Goal: Information Seeking & Learning: Learn about a topic

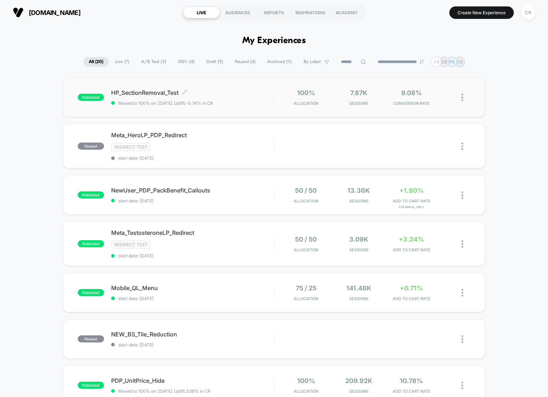
click at [143, 92] on span "HP_SectionRemoval_Test Click to edit experience details" at bounding box center [192, 92] width 163 height 7
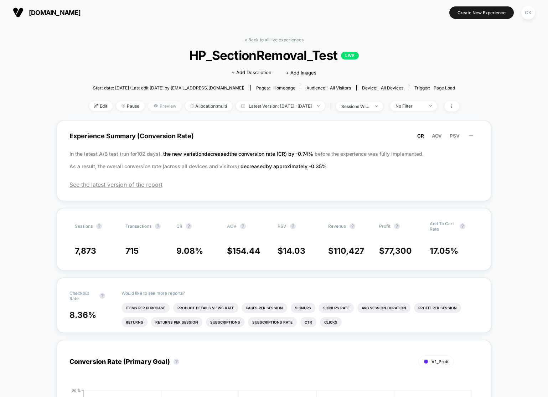
click at [148, 107] on span "Preview" at bounding box center [165, 106] width 34 height 10
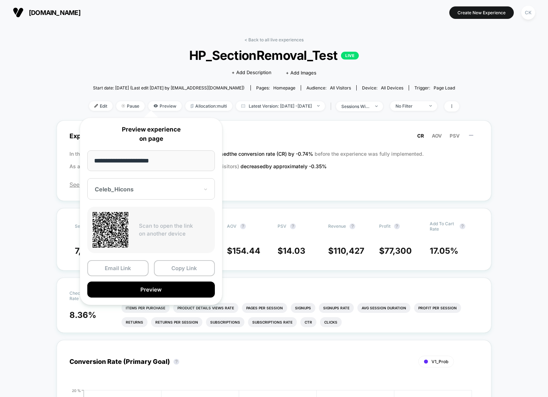
click at [137, 193] on div "Celeb_Hicons" at bounding box center [147, 189] width 106 height 9
click at [127, 221] on div "V1_Prob" at bounding box center [151, 226] width 121 height 13
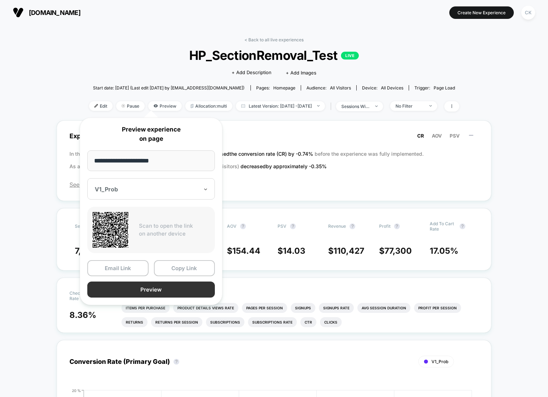
click at [150, 290] on button "Preview" at bounding box center [151, 290] width 128 height 16
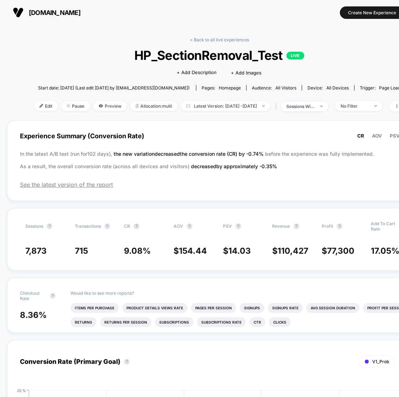
click at [364, 66] on div "< Back to all live experiences HP_SectionRemoval_Test LIVE Click to edit experi…" at bounding box center [219, 78] width 370 height 83
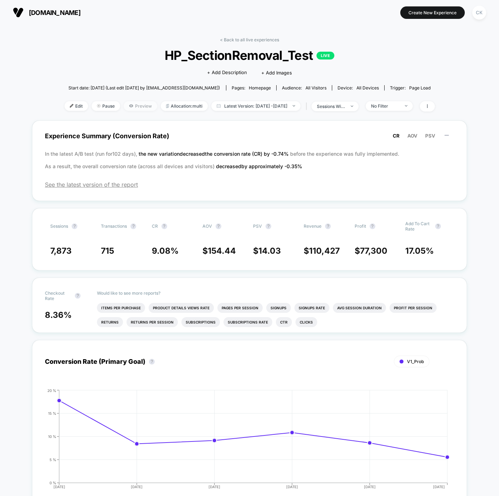
click at [129, 104] on icon at bounding box center [131, 105] width 4 height 3
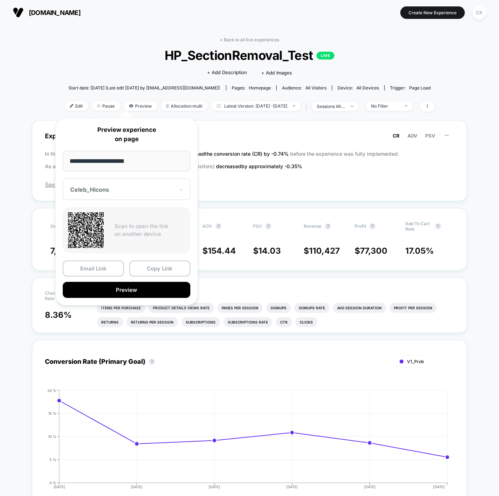
click at [126, 185] on div "Celeb_Hicons" at bounding box center [127, 189] width 128 height 21
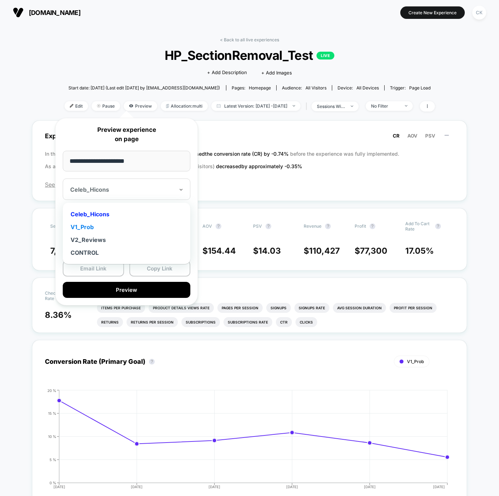
click at [96, 226] on div "V1_Prob" at bounding box center [126, 227] width 121 height 13
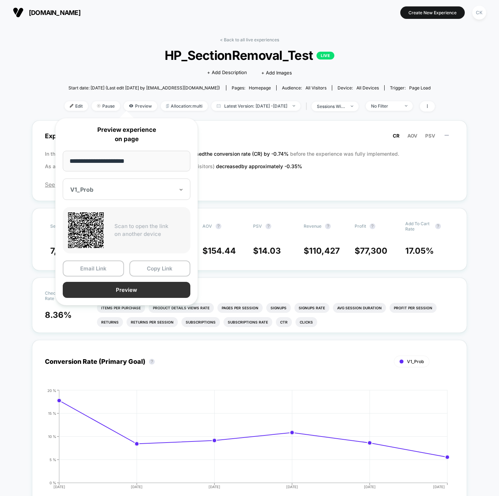
click at [118, 286] on button "Preview" at bounding box center [127, 290] width 128 height 16
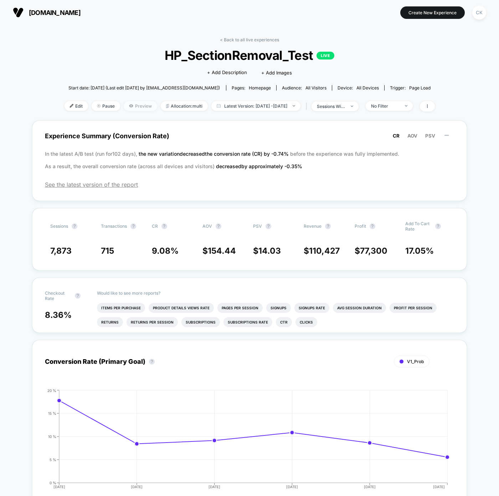
click at [124, 107] on span "Preview" at bounding box center [141, 106] width 34 height 10
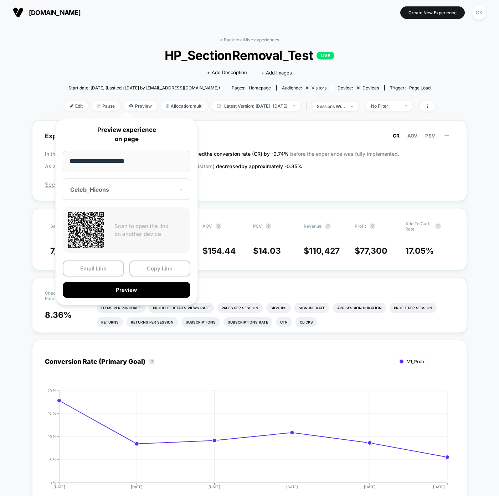
click at [108, 189] on div at bounding box center [122, 189] width 104 height 7
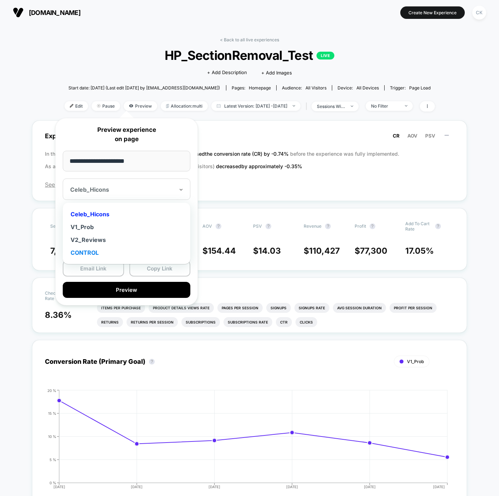
click at [96, 249] on div "CONTROL" at bounding box center [126, 252] width 121 height 13
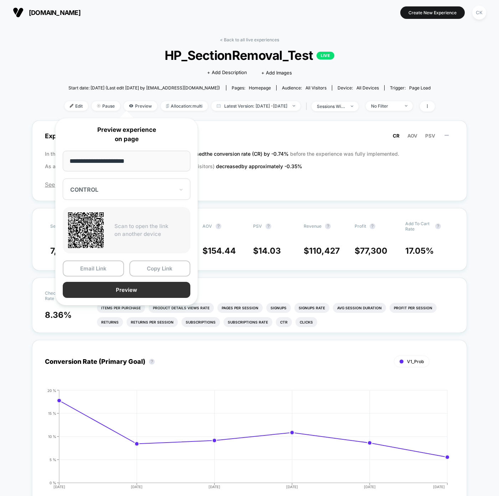
click at [123, 291] on button "Preview" at bounding box center [127, 290] width 128 height 16
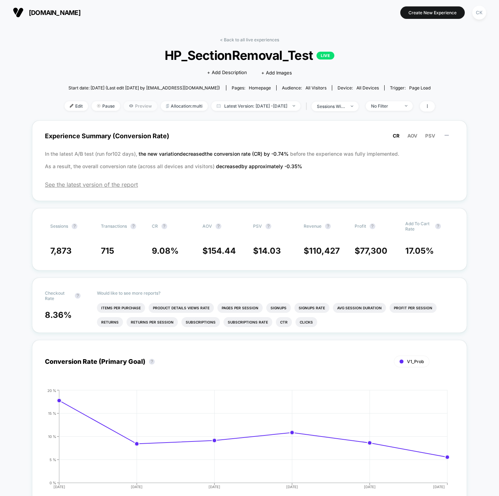
click at [132, 106] on span "Preview" at bounding box center [141, 106] width 34 height 10
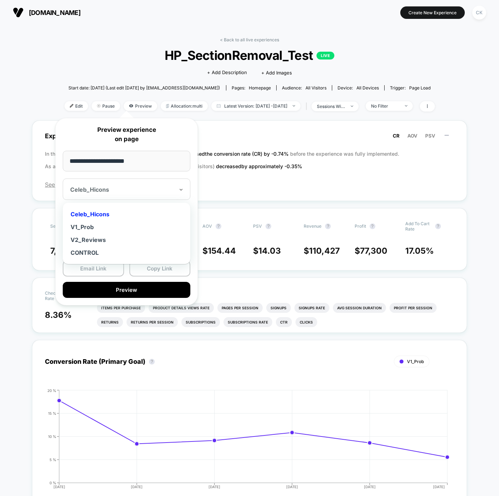
click at [123, 195] on div "Celeb_Hicons" at bounding box center [127, 189] width 128 height 21
click at [103, 241] on div "V2_Reviews" at bounding box center [126, 240] width 121 height 13
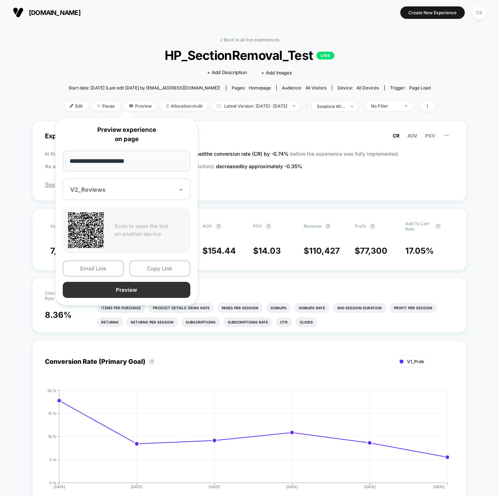
click at [140, 290] on button "Preview" at bounding box center [127, 290] width 128 height 16
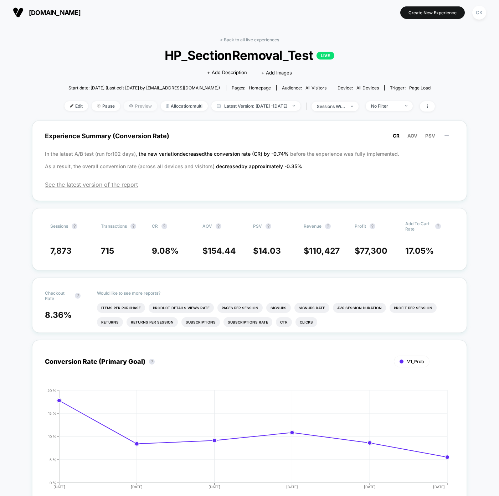
click at [124, 106] on span "Preview" at bounding box center [141, 106] width 34 height 10
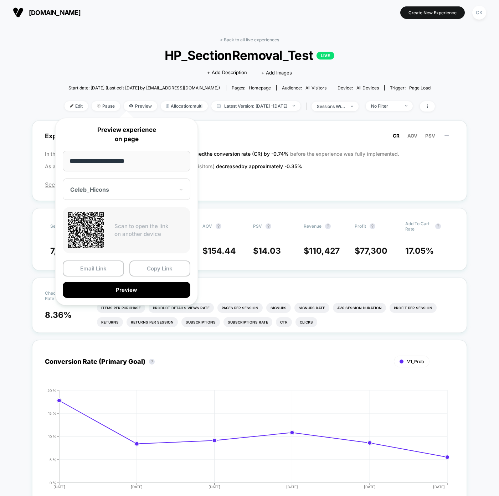
click at [114, 192] on div at bounding box center [122, 189] width 104 height 7
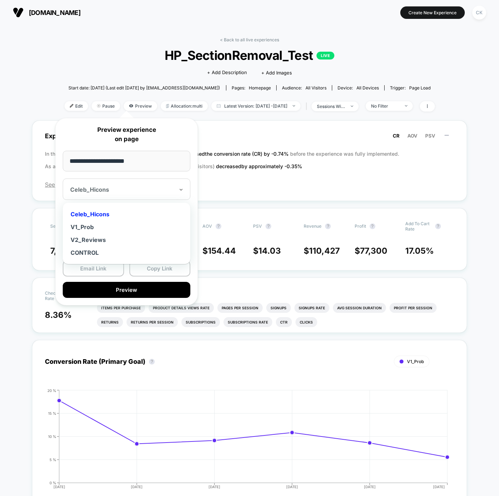
click at [108, 213] on div "Celeb_Hicons" at bounding box center [126, 214] width 121 height 13
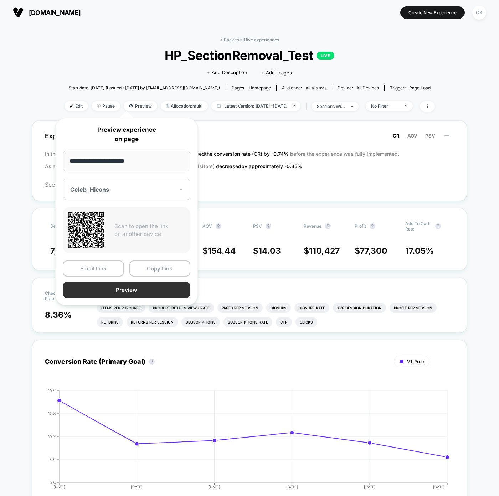
click at [157, 290] on button "Preview" at bounding box center [127, 290] width 128 height 16
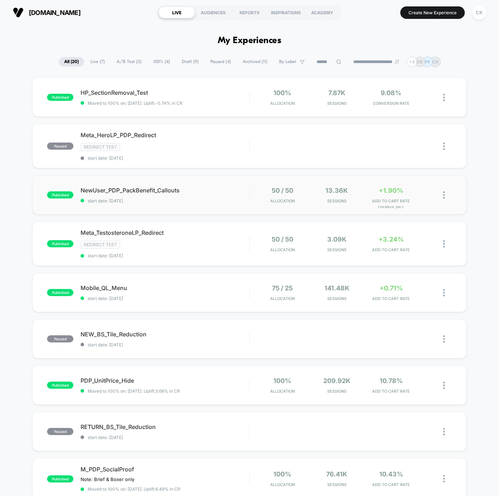
click at [130, 185] on div "published NewUser_PDP_PackBenefit_Callouts start date: [DATE] 50 / 50 Allocatio…" at bounding box center [249, 194] width 434 height 39
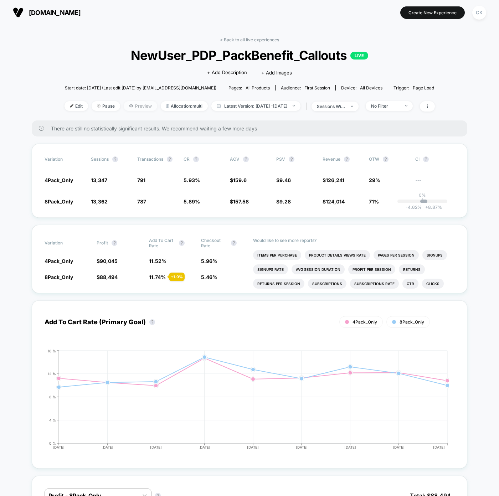
click at [128, 107] on span "Preview" at bounding box center [141, 106] width 34 height 10
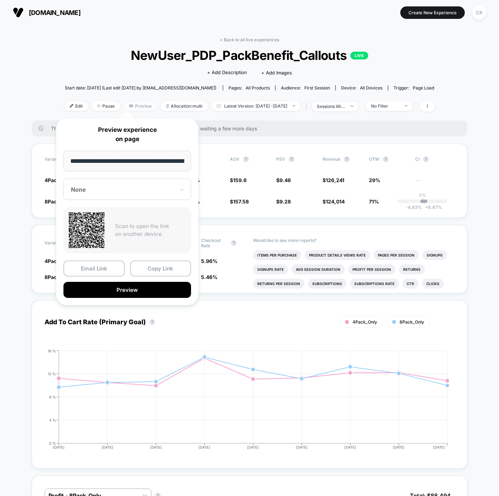
scroll to position [0, 50]
click at [116, 290] on button "Preview" at bounding box center [127, 290] width 128 height 16
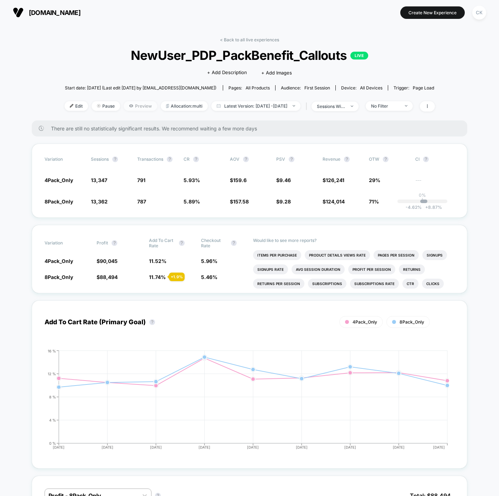
click at [128, 106] on span "Preview" at bounding box center [141, 106] width 34 height 10
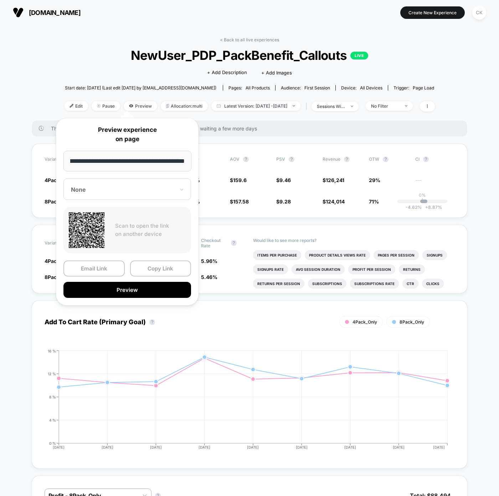
click at [125, 181] on div "None" at bounding box center [127, 189] width 128 height 21
click at [88, 250] on div "CONTROL" at bounding box center [127, 252] width 121 height 13
click at [145, 291] on button "Preview" at bounding box center [127, 290] width 128 height 16
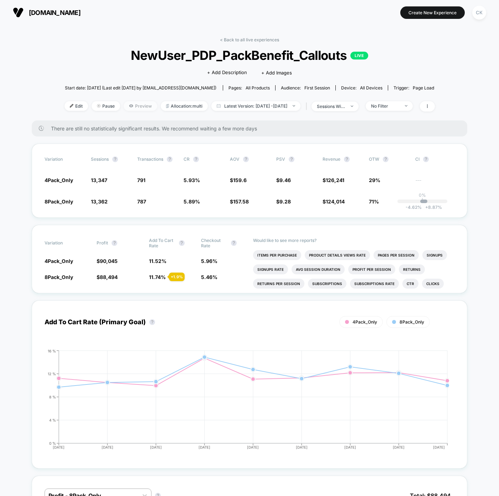
click at [128, 108] on span "Preview" at bounding box center [141, 106] width 34 height 10
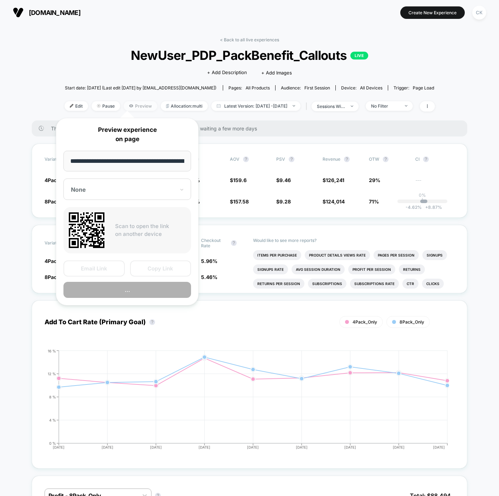
scroll to position [0, 50]
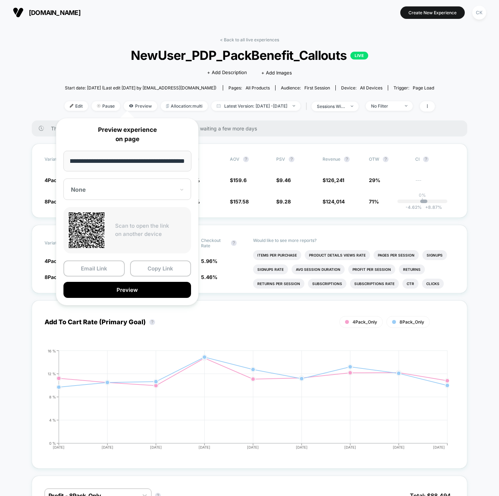
click at [120, 189] on div at bounding box center [123, 189] width 104 height 7
click at [104, 240] on div "8Pack_Only" at bounding box center [127, 240] width 121 height 13
click at [127, 290] on button "Preview" at bounding box center [127, 290] width 128 height 16
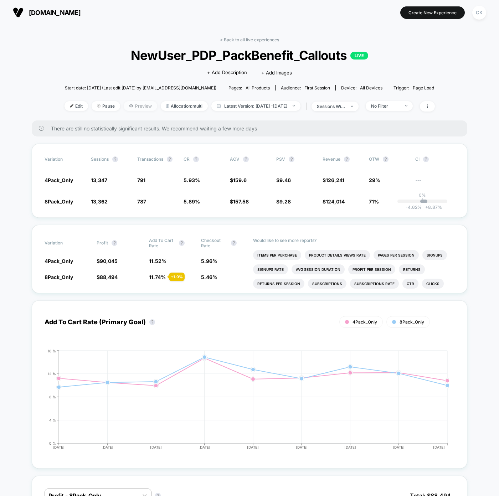
click at [132, 109] on span "Preview" at bounding box center [141, 106] width 34 height 10
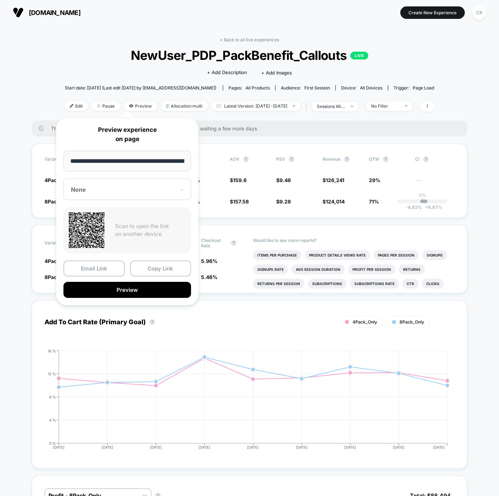
scroll to position [0, 50]
click at [128, 186] on div at bounding box center [123, 189] width 104 height 7
click at [106, 225] on div "4Pack_Only" at bounding box center [127, 227] width 121 height 13
click at [166, 149] on div "**********" at bounding box center [127, 212] width 143 height 188
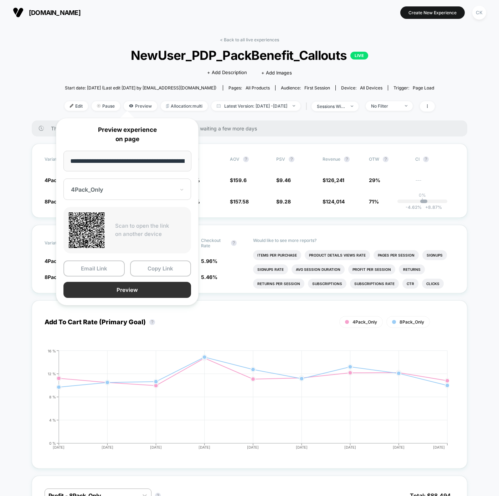
click at [126, 290] on button "Preview" at bounding box center [127, 290] width 128 height 16
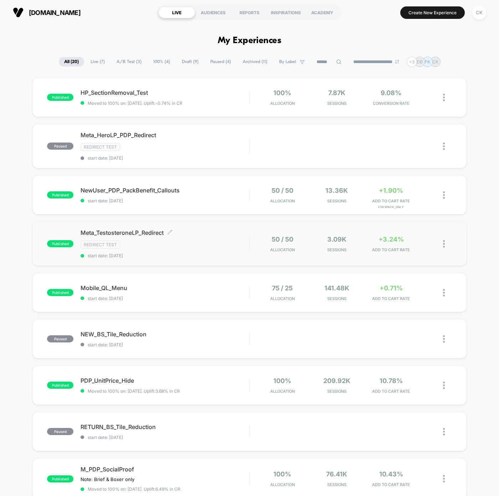
click at [134, 234] on span "Meta_TestosteroneLP_Redirect Click to edit experience details" at bounding box center [165, 232] width 169 height 7
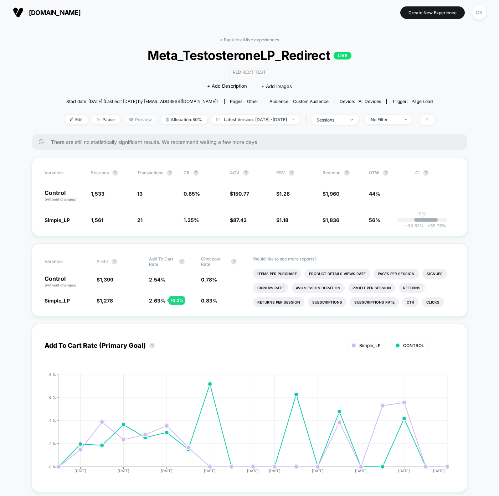
click at [132, 118] on span "Preview" at bounding box center [141, 120] width 34 height 10
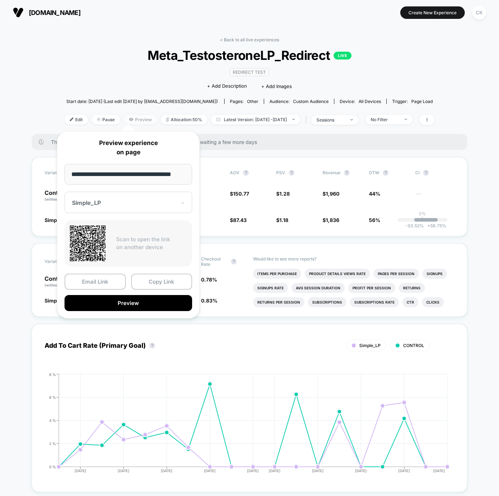
scroll to position [0, 5]
click at [117, 212] on div "Simple_LP" at bounding box center [129, 202] width 128 height 21
click at [102, 232] on div "Simple_LP" at bounding box center [128, 227] width 121 height 13
click at [115, 308] on button "Preview" at bounding box center [129, 303] width 128 height 16
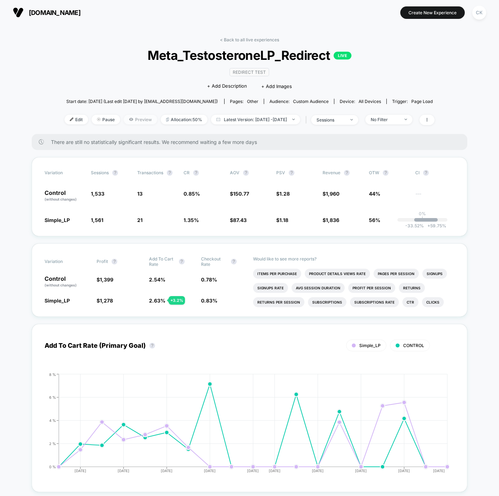
click at [128, 117] on span "Preview" at bounding box center [141, 120] width 34 height 10
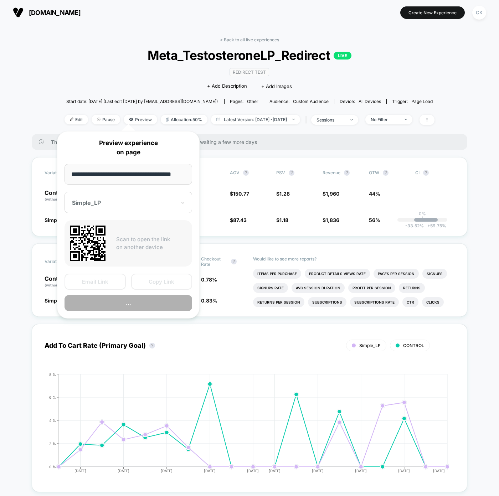
scroll to position [0, 5]
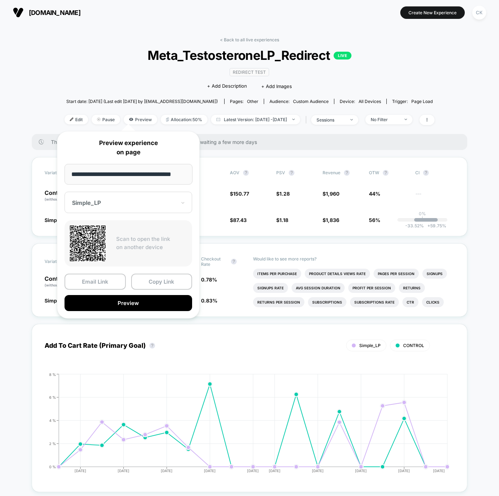
click at [107, 204] on div at bounding box center [124, 202] width 104 height 7
click at [97, 240] on div "CONTROL" at bounding box center [128, 240] width 121 height 13
click at [123, 304] on button "Preview" at bounding box center [129, 303] width 128 height 16
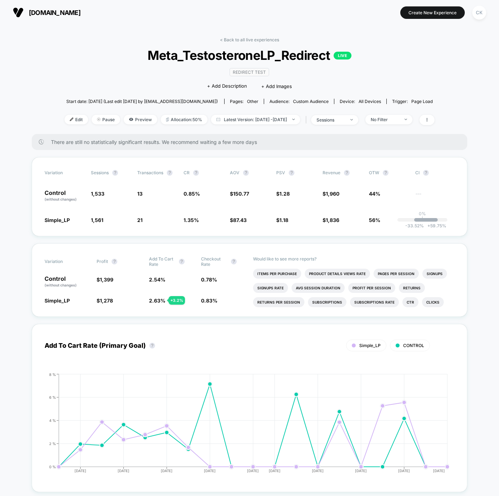
click at [190, 72] on div "Redirect Test Click to edit experience details + Add Description + Add Images" at bounding box center [250, 79] width 222 height 32
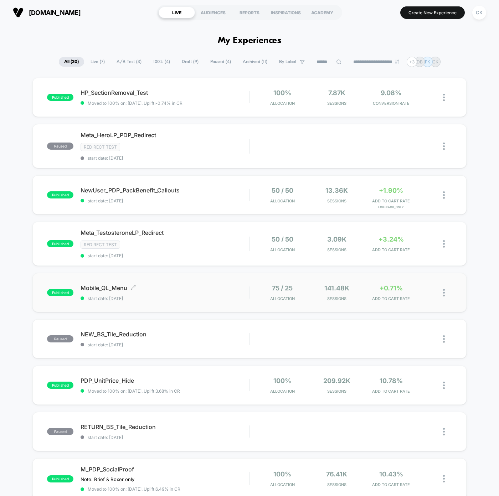
click at [112, 285] on span "Mobile_QL_Menu Click to edit experience details" at bounding box center [165, 288] width 169 height 7
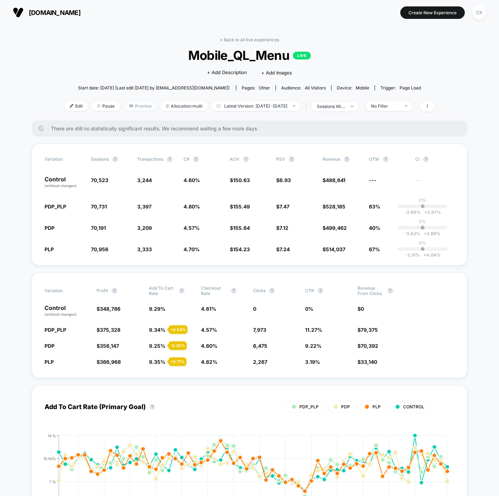
click at [128, 109] on span "Preview" at bounding box center [141, 106] width 34 height 10
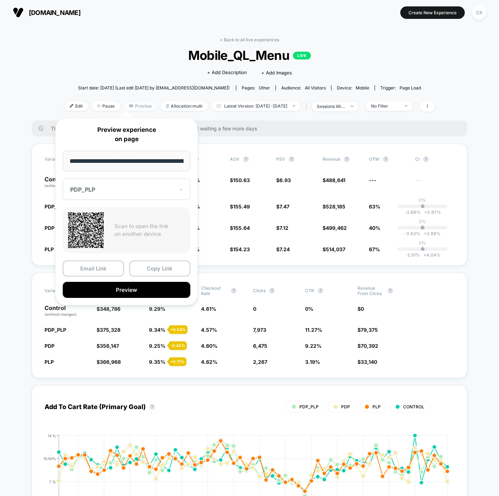
scroll to position [0, 34]
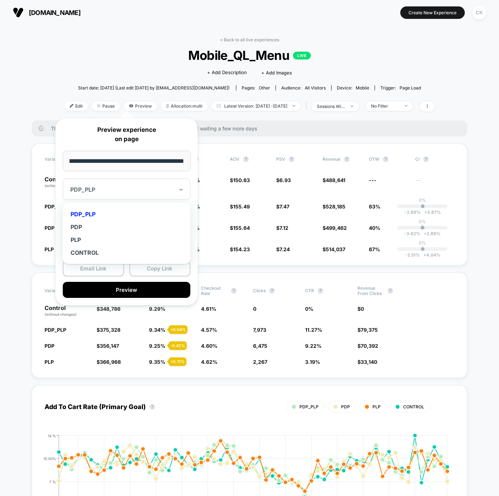
click at [139, 186] on div at bounding box center [122, 189] width 104 height 7
click at [99, 253] on div "CONTROL" at bounding box center [126, 252] width 121 height 13
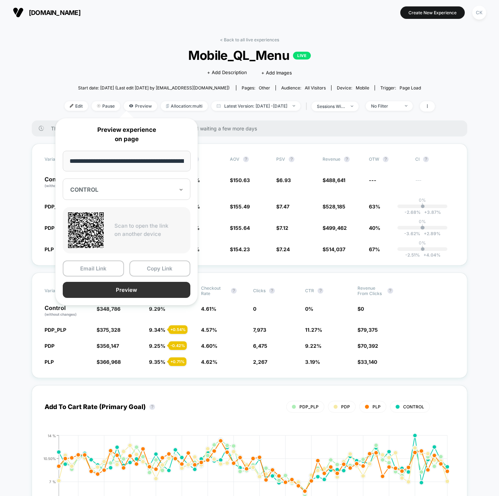
click at [138, 292] on button "Preview" at bounding box center [127, 290] width 128 height 16
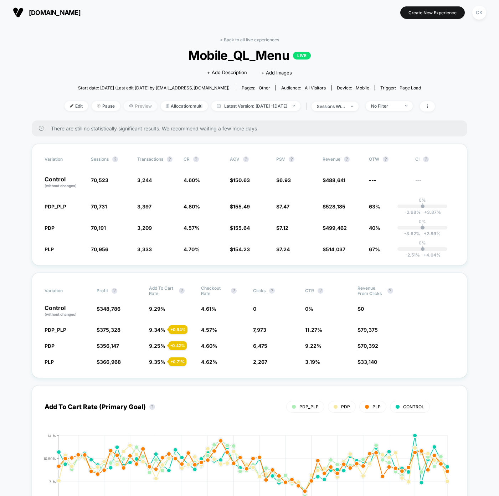
click at [130, 106] on span "Preview" at bounding box center [141, 106] width 34 height 10
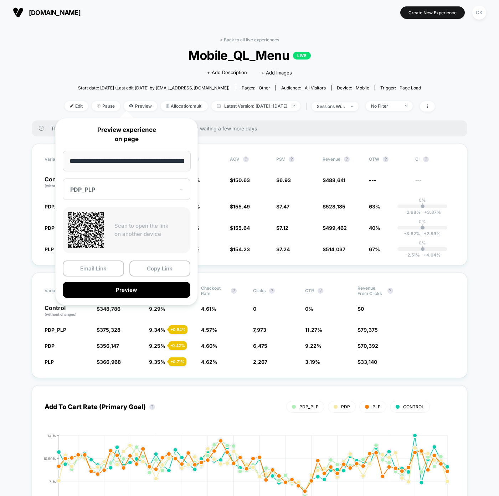
click at [129, 188] on div at bounding box center [122, 189] width 104 height 7
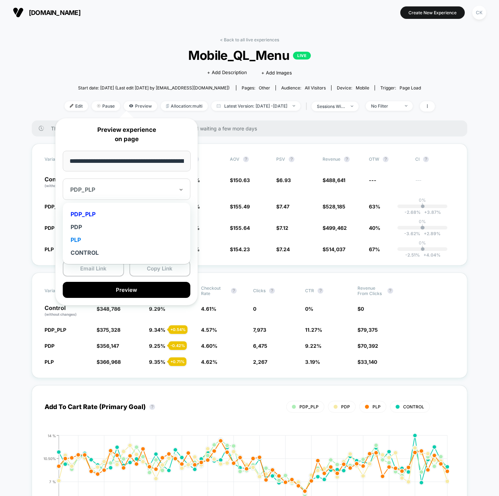
click at [114, 235] on div "PLP" at bounding box center [126, 240] width 121 height 13
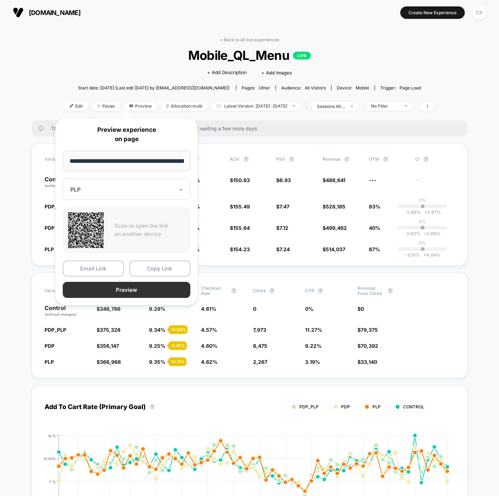
click at [133, 286] on button "Preview" at bounding box center [127, 290] width 128 height 16
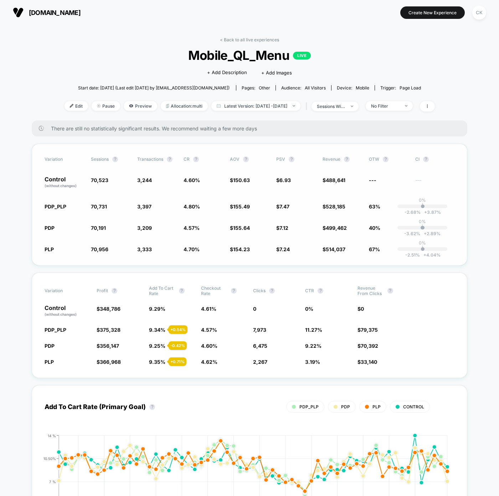
click at [173, 161] on span "Transactions ?" at bounding box center [156, 160] width 39 height 6
click at [131, 102] on span "Preview" at bounding box center [141, 106] width 34 height 10
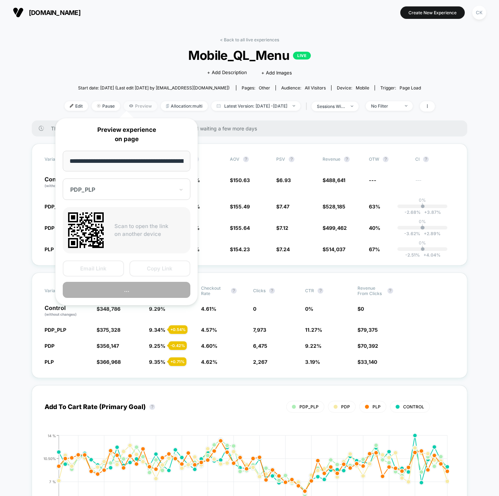
scroll to position [0, 34]
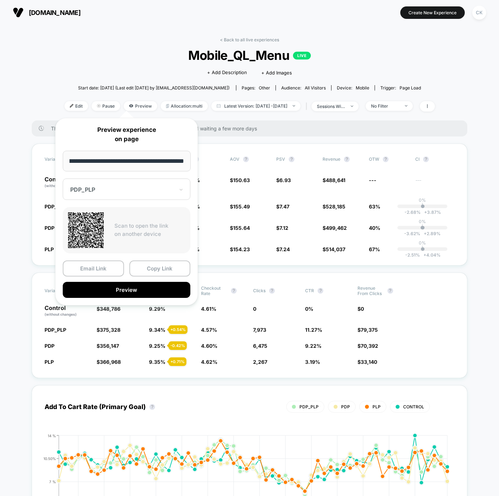
click at [117, 175] on div "**********" at bounding box center [126, 212] width 143 height 188
click at [113, 189] on div at bounding box center [122, 189] width 104 height 7
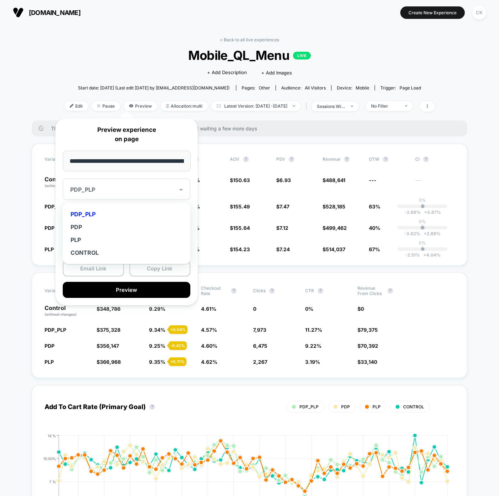
click at [105, 212] on div "PDP_PLP" at bounding box center [126, 214] width 121 height 13
click at [106, 188] on div at bounding box center [122, 189] width 104 height 7
click at [92, 231] on div "PDP" at bounding box center [126, 227] width 121 height 13
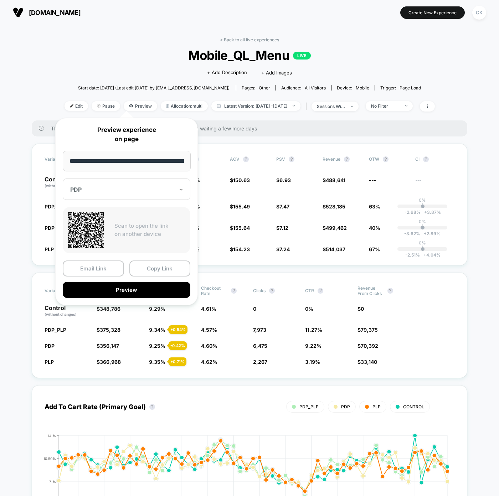
click at [197, 380] on div "Add To Cart Rate (Primary Goal) ? PDP_PLP PDP PLP CONTROL Hide [DATE] [DATE] [D…" at bounding box center [250, 465] width 436 height 175
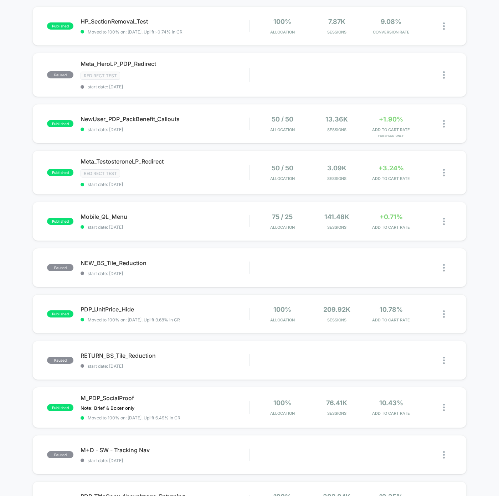
scroll to position [126, 0]
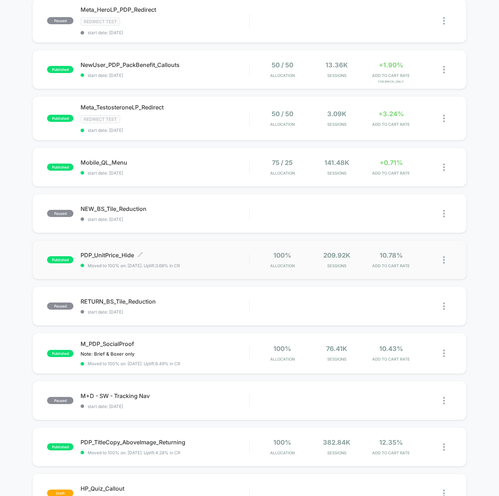
click at [163, 252] on span "PDP_UnitPrice_Hide Click to edit experience details" at bounding box center [165, 255] width 169 height 7
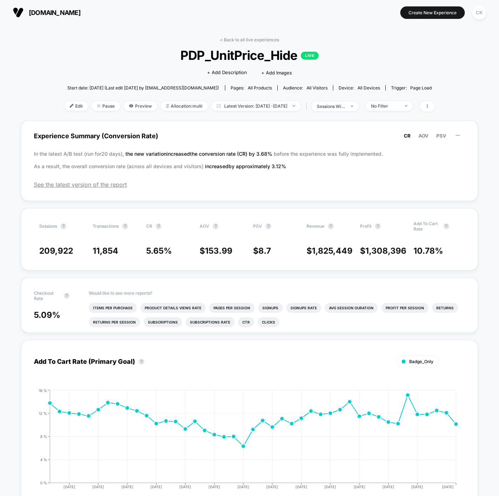
click at [152, 84] on span "Start date: [DATE] (Last edit [DATE] by [EMAIL_ADDRESS][DOMAIN_NAME])" at bounding box center [143, 88] width 152 height 12
click at [141, 100] on div "< Back to all live experiences PDP_UnitPrice_Hide LIVE Click to edit experience…" at bounding box center [250, 78] width 370 height 83
click at [138, 102] on span "Preview" at bounding box center [141, 106] width 34 height 10
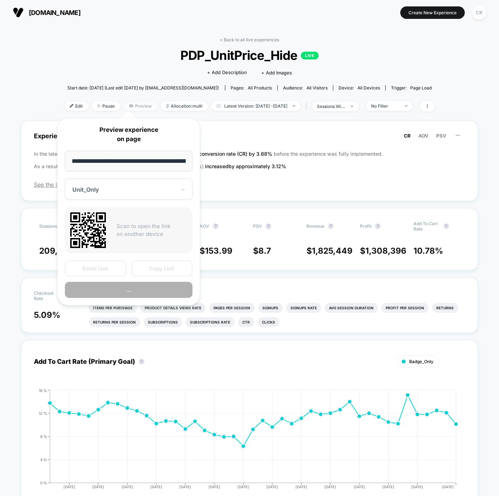
scroll to position [0, 50]
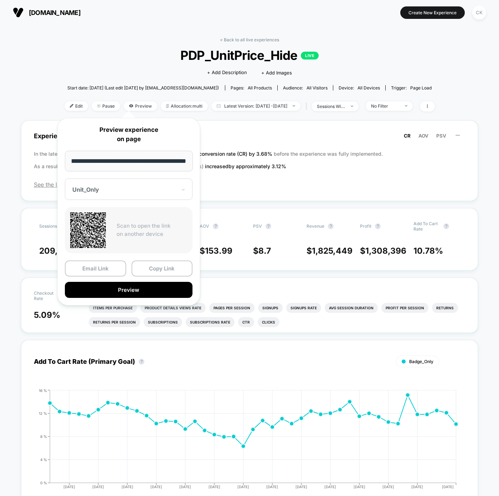
click at [135, 194] on div "Unit_Only" at bounding box center [129, 189] width 128 height 21
click at [137, 191] on div at bounding box center [124, 189] width 104 height 7
click at [124, 293] on button "Preview" at bounding box center [129, 290] width 128 height 16
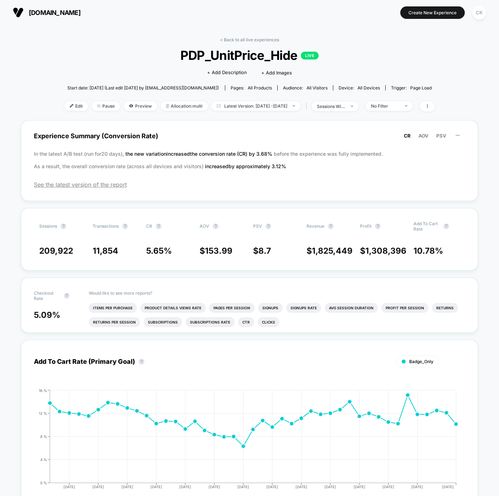
click at [128, 101] on div "< Back to all live experiences PDP_UnitPrice_Hide LIVE Click to edit experience…" at bounding box center [250, 78] width 370 height 83
click at [128, 104] on span "Preview" at bounding box center [141, 106] width 34 height 10
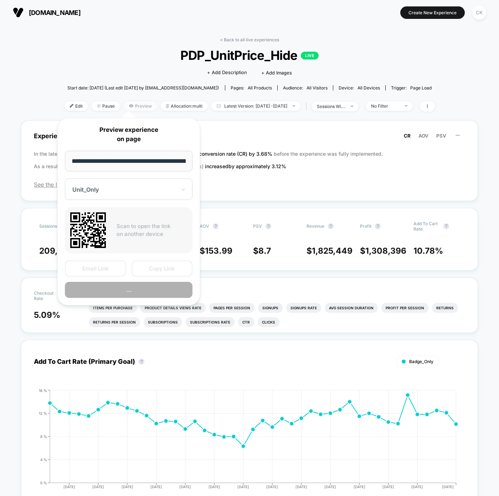
scroll to position [0, 50]
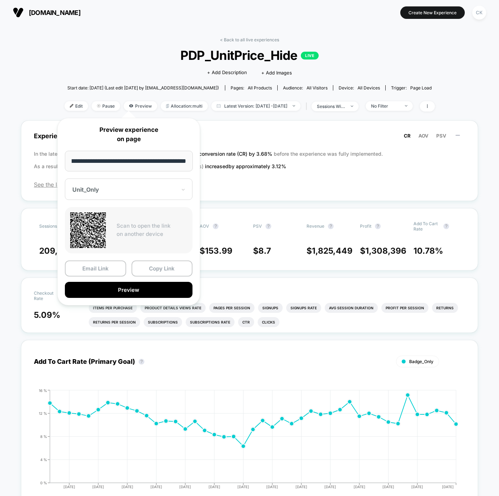
click at [125, 196] on div "Unit_Only" at bounding box center [129, 189] width 128 height 21
click at [106, 221] on div "Unit_Badge" at bounding box center [128, 227] width 121 height 13
click at [149, 287] on button "Preview" at bounding box center [129, 290] width 128 height 16
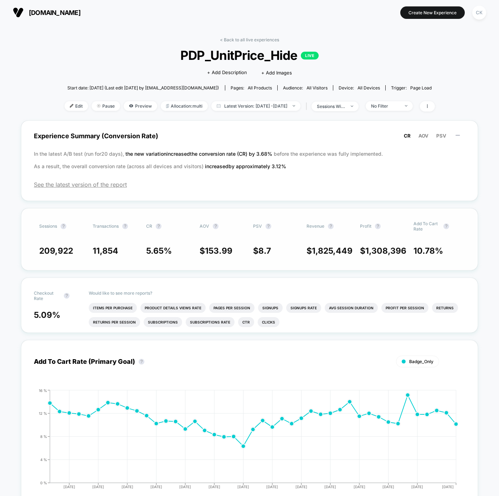
click at [113, 255] on span "11,854" at bounding box center [106, 251] width 26 height 10
click at [127, 107] on span "Preview" at bounding box center [141, 106] width 34 height 10
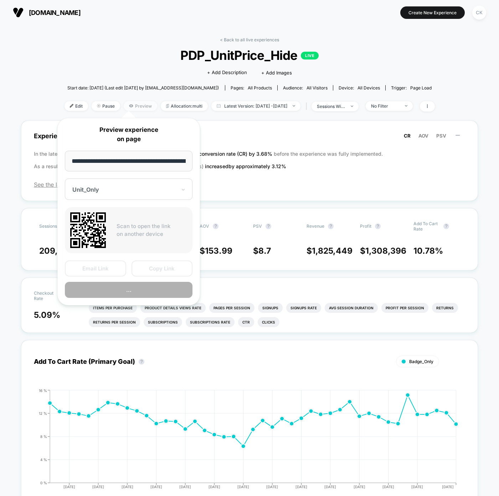
scroll to position [0, 50]
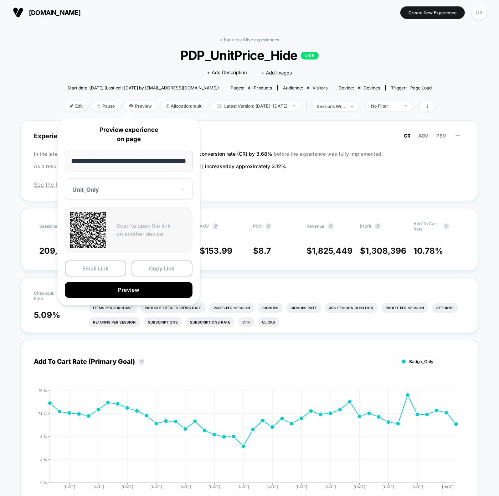
click at [110, 193] on div "Unit_Only" at bounding box center [125, 189] width 106 height 9
click at [102, 223] on div "Unit_Badge" at bounding box center [128, 227] width 121 height 13
click at [138, 286] on button "Preview" at bounding box center [129, 290] width 128 height 16
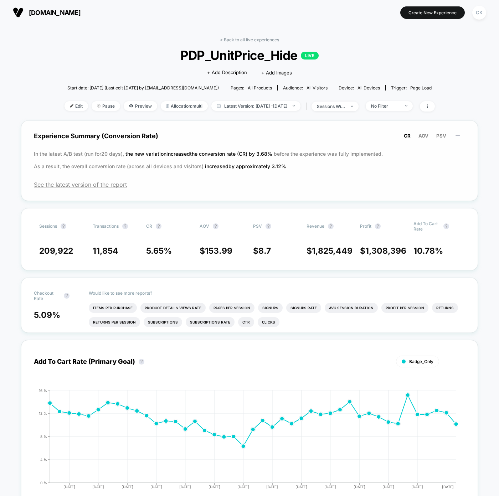
click at [199, 158] on p "In the latest A/B test (run for 20 days), the new variation increased the conve…" at bounding box center [249, 160] width 431 height 25
click at [133, 107] on span "Preview" at bounding box center [141, 106] width 34 height 10
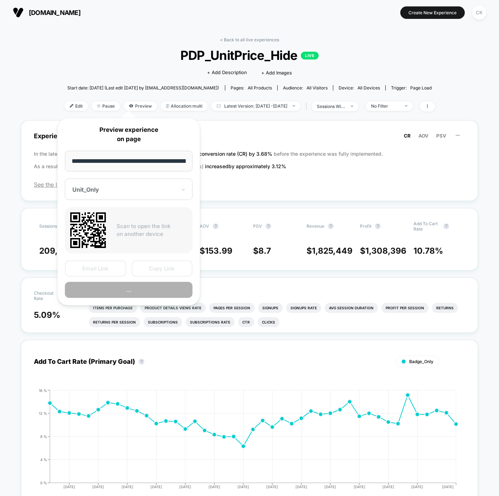
scroll to position [0, 50]
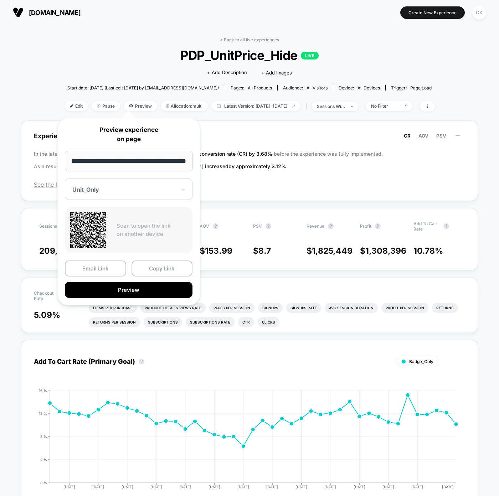
click at [127, 180] on div "Unit_Only" at bounding box center [129, 189] width 128 height 21
click at [87, 250] on div "CONTROL" at bounding box center [128, 252] width 121 height 13
click at [129, 290] on button "Preview" at bounding box center [129, 290] width 128 height 16
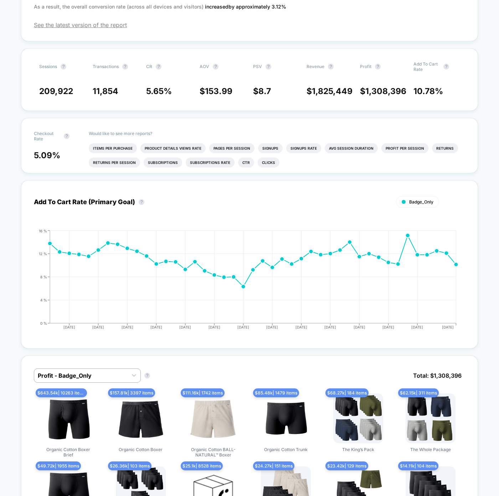
scroll to position [40, 0]
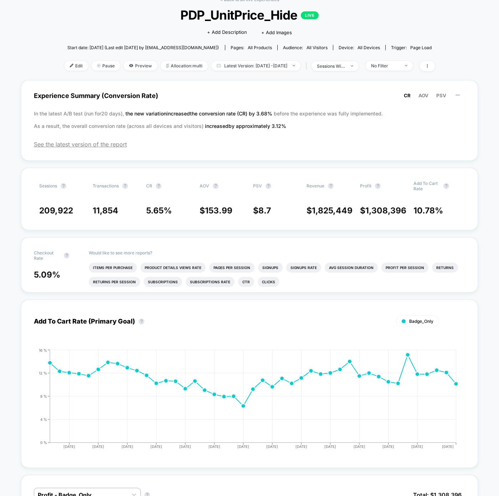
click at [129, 71] on div "Edit Pause Preview Allocation: multi Latest Version: [DATE] - [DATE] | sessions…" at bounding box center [250, 66] width 370 height 10
click at [130, 65] on span "Preview" at bounding box center [141, 66] width 34 height 10
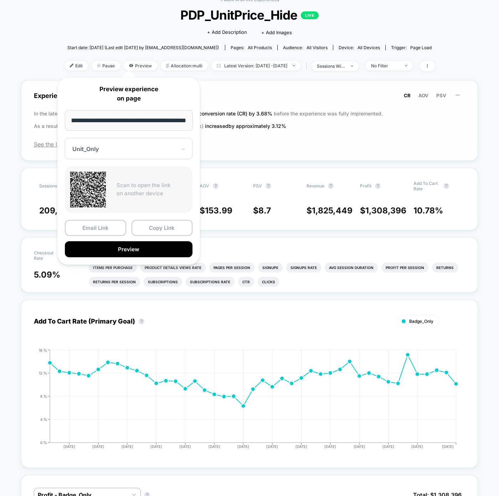
scroll to position [0, 0]
click at [225, 112] on span "the new variation increased the conversion rate (CR) by 3.68 %" at bounding box center [200, 114] width 148 height 6
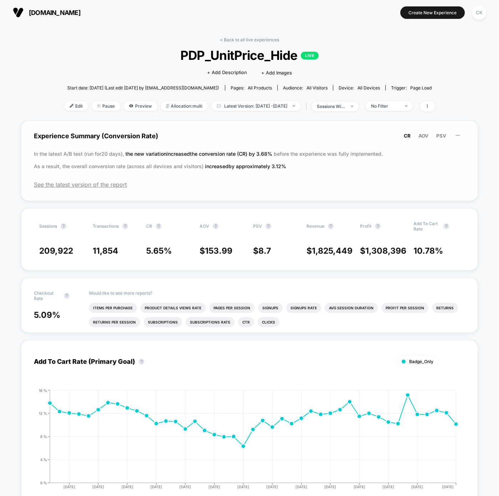
click at [221, 142] on span "Experience Summary (Conversion Rate) CR AOV PSV" at bounding box center [249, 136] width 431 height 16
click at [132, 106] on span "Preview" at bounding box center [141, 106] width 34 height 10
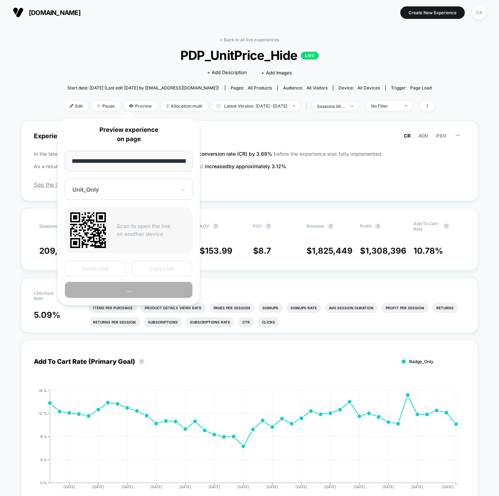
scroll to position [0, 50]
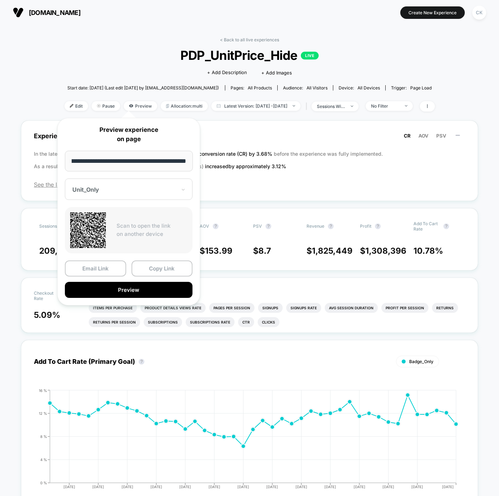
click at [123, 193] on div "Unit_Only" at bounding box center [125, 189] width 106 height 9
click at [285, 213] on div "Sessions ? Transactions ? CR ? AOV ? PSV ? Revenue ? Profit ? Add To Cart Rate …" at bounding box center [249, 239] width 457 height 62
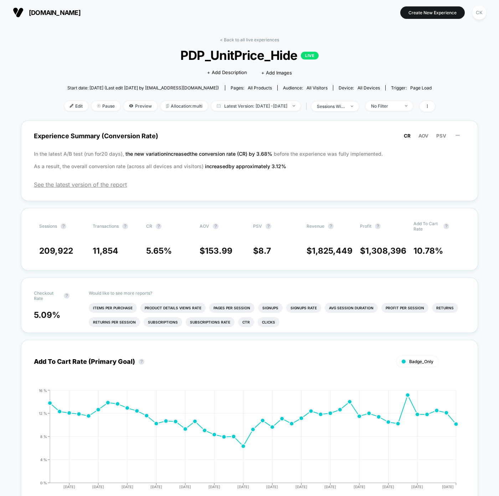
click at [169, 177] on div "Experience Summary (Conversion Rate) CR AOV PSV In the latest A/B test (run for…" at bounding box center [249, 161] width 457 height 81
